Goal: Information Seeking & Learning: Understand process/instructions

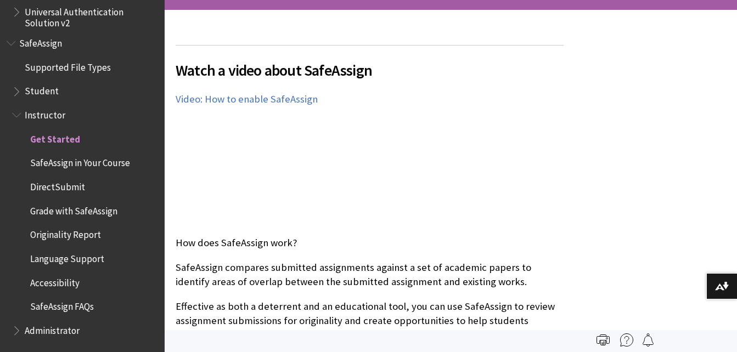
scroll to position [274, 0]
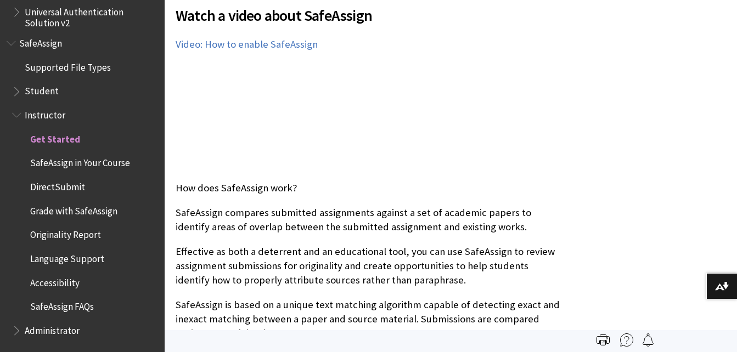
click at [107, 166] on span "SafeAssign in Your Course" at bounding box center [80, 161] width 100 height 15
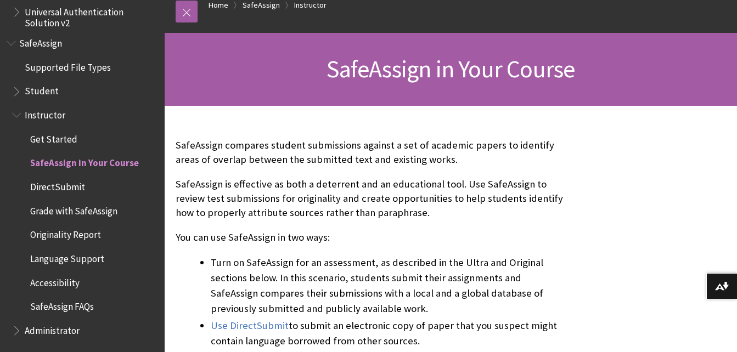
scroll to position [219, 0]
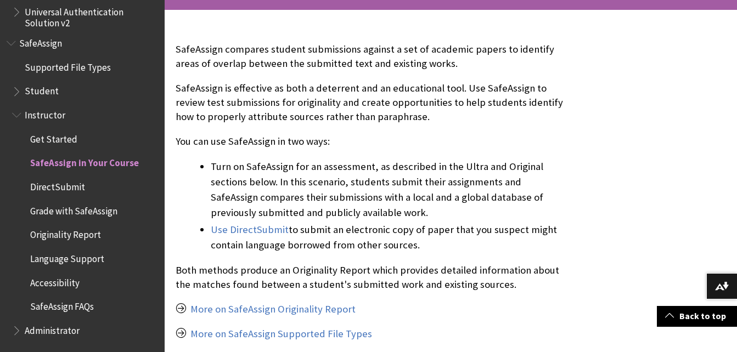
click at [59, 238] on span "Originality Report" at bounding box center [65, 233] width 71 height 15
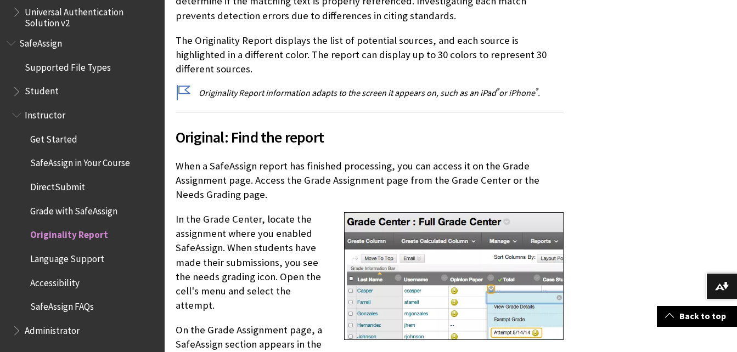
scroll to position [439, 0]
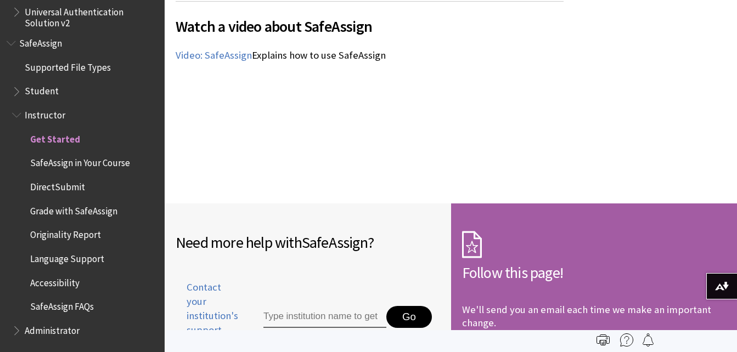
scroll to position [1645, 0]
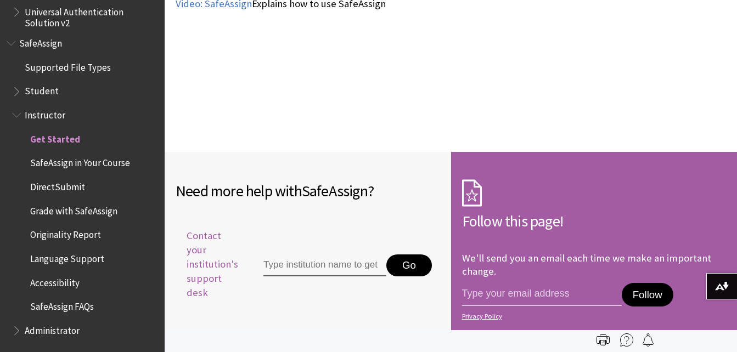
click at [213, 239] on span "Contact your institution's support desk" at bounding box center [207, 265] width 63 height 72
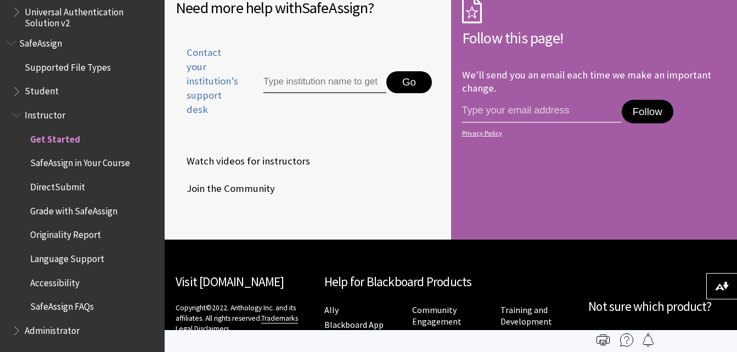
scroll to position [1779, 0]
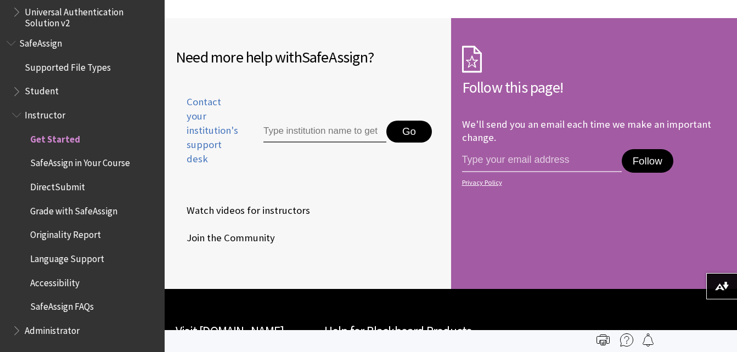
click at [279, 202] on span "Watch videos for instructors" at bounding box center [243, 210] width 134 height 16
